Goal: Find specific page/section: Find specific page/section

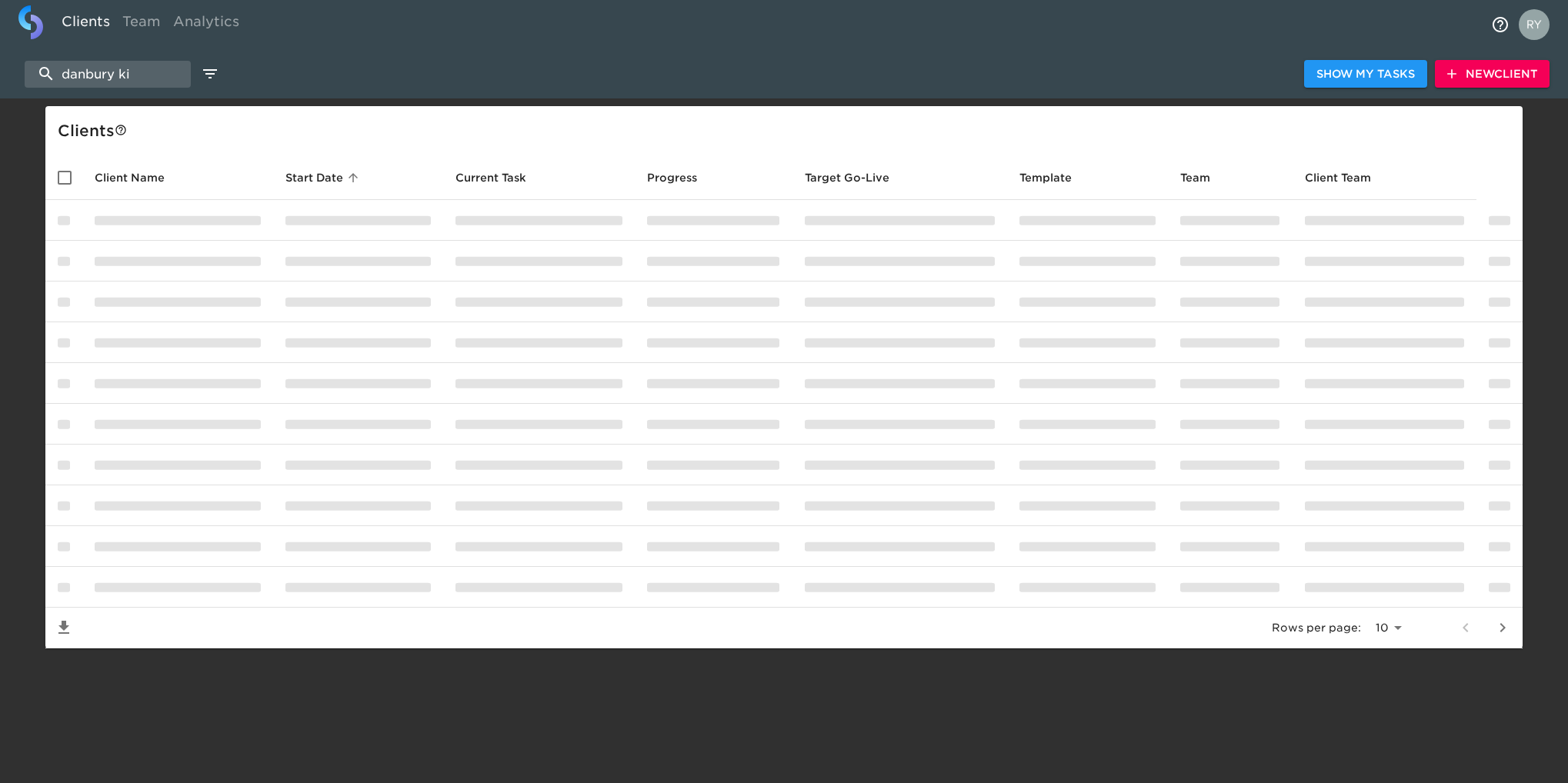
select select "10"
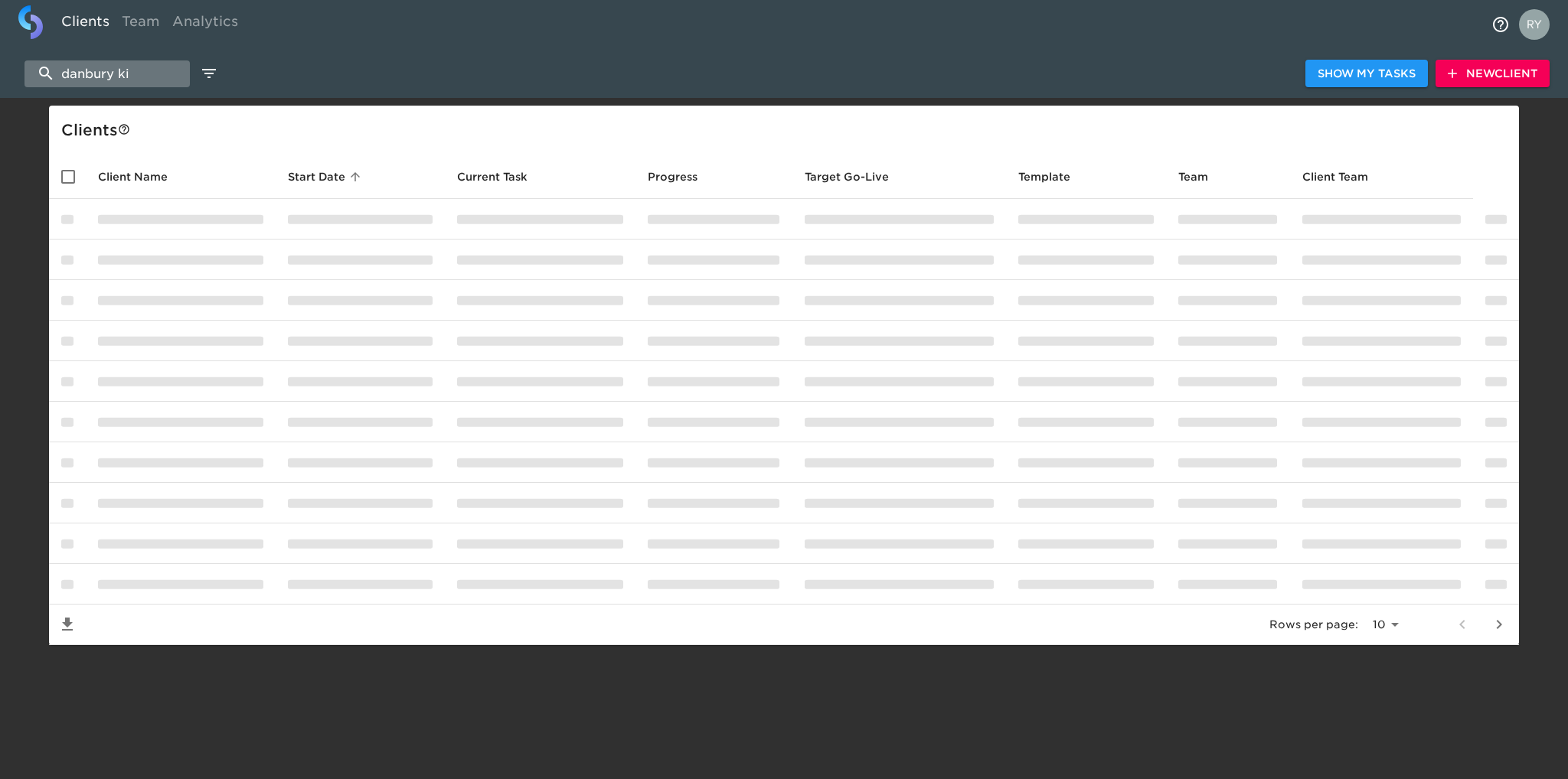
drag, startPoint x: 0, startPoint y: 0, endPoint x: 150, endPoint y: 64, distance: 163.1
click at [150, 64] on input "danbury ki" at bounding box center [107, 74] width 165 height 27
type input "d"
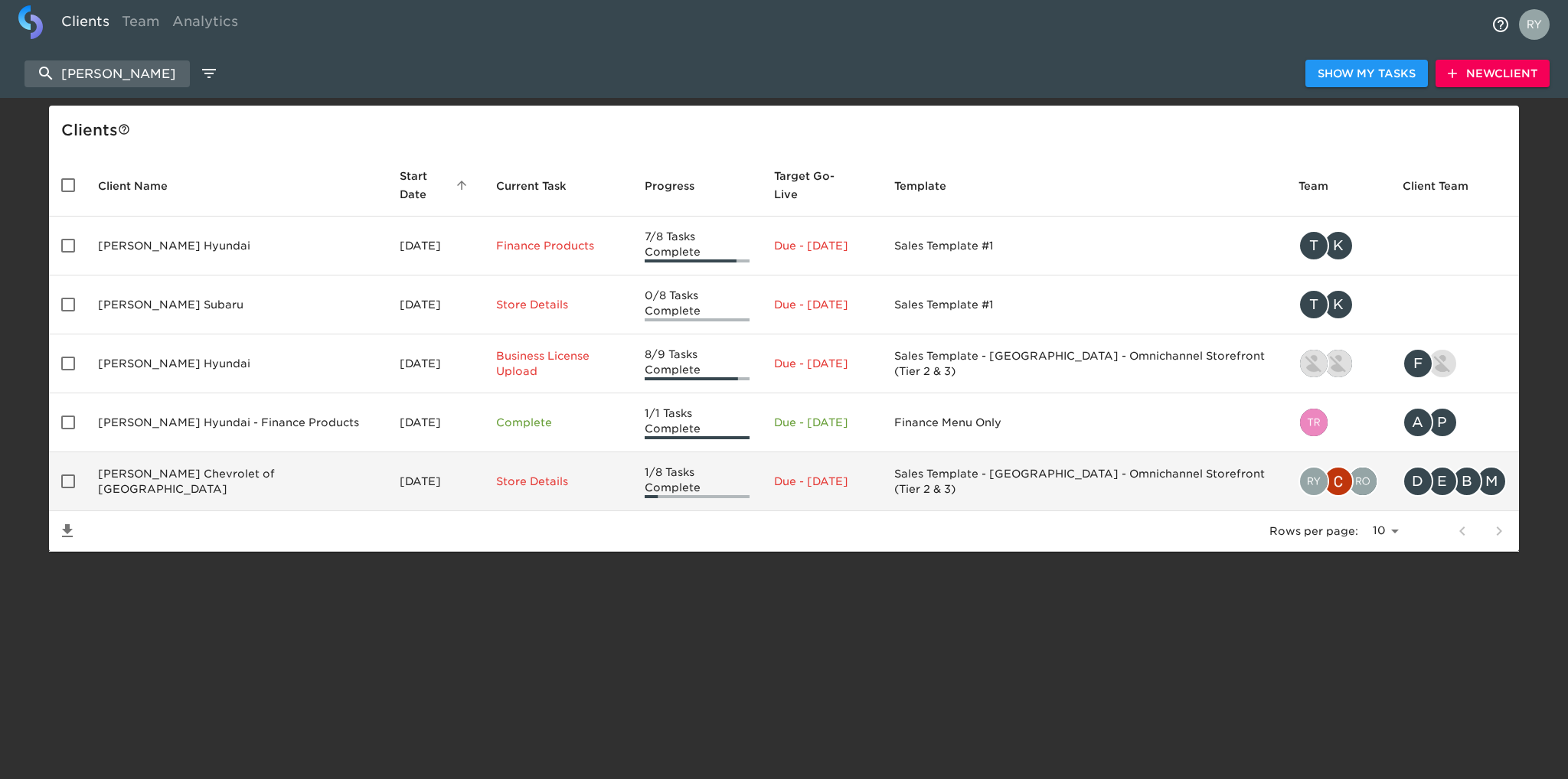
type input "[PERSON_NAME]"
click at [229, 453] on td "[PERSON_NAME] Chevrolet of [GEOGRAPHIC_DATA]" at bounding box center [236, 482] width 302 height 59
